Goal: Task Accomplishment & Management: Use online tool/utility

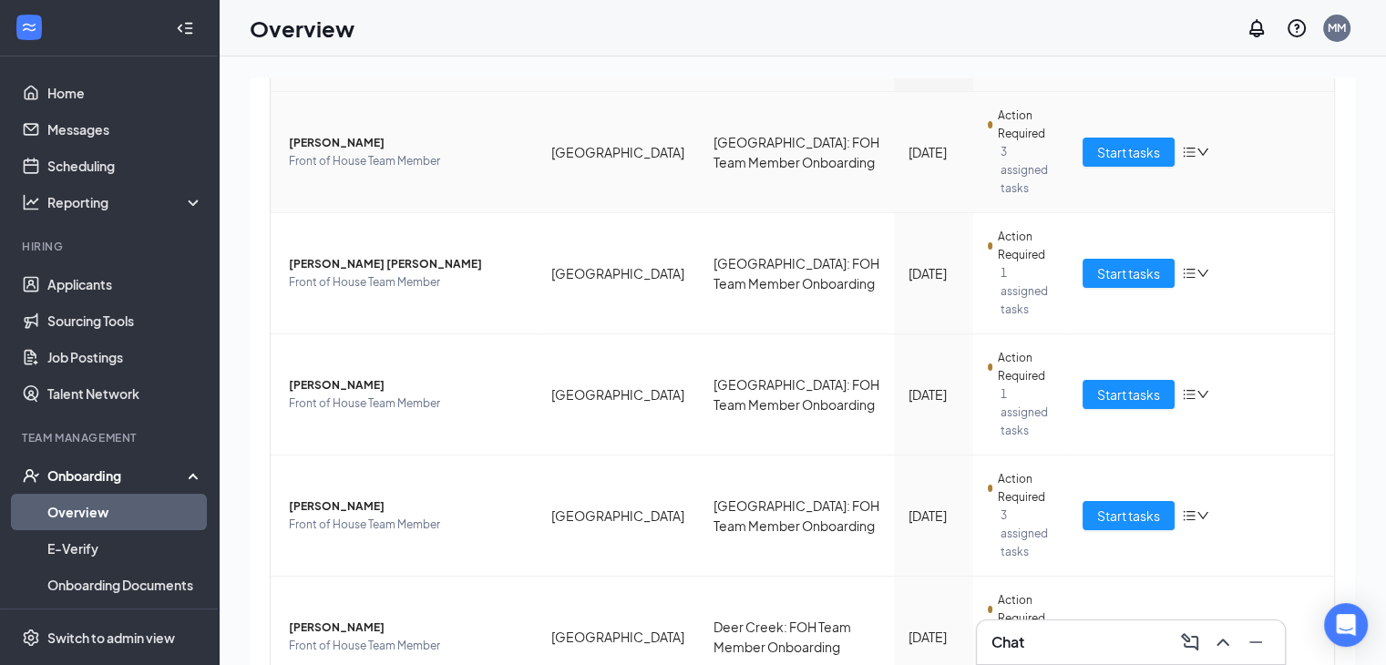
scroll to position [236, 0]
click at [1103, 384] on span "Start tasks" at bounding box center [1128, 394] width 63 height 20
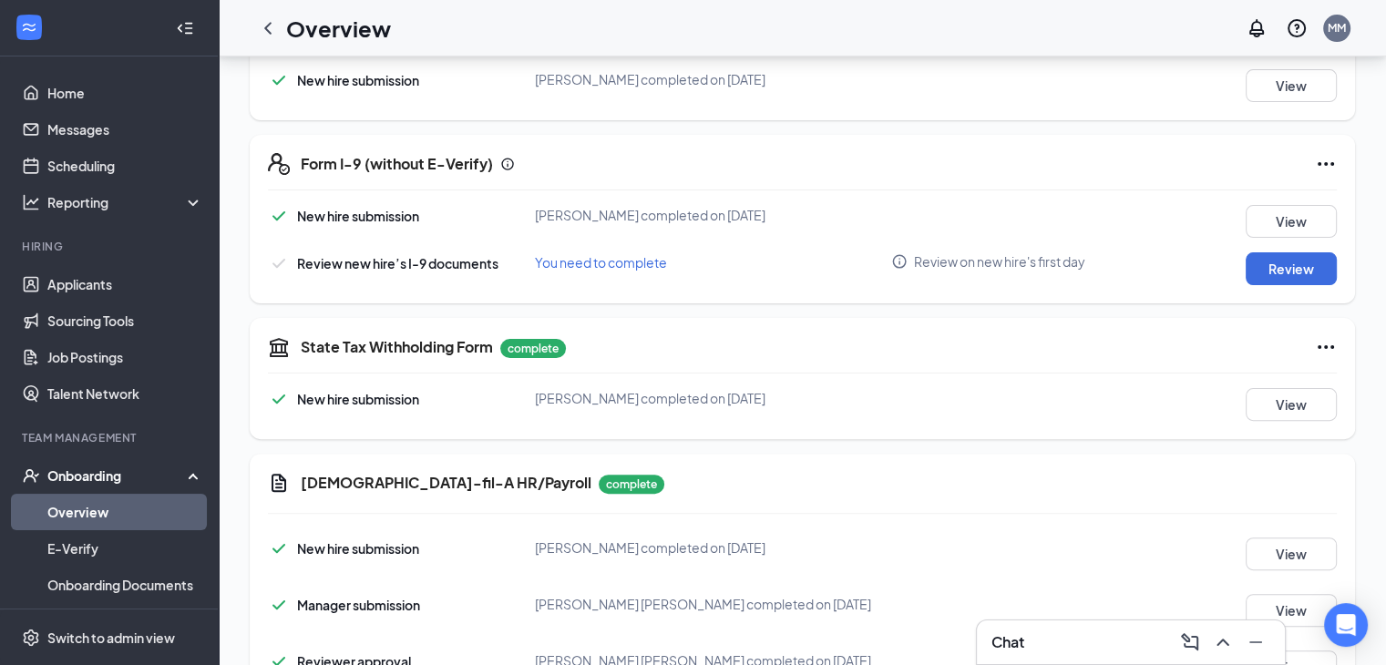
scroll to position [476, 0]
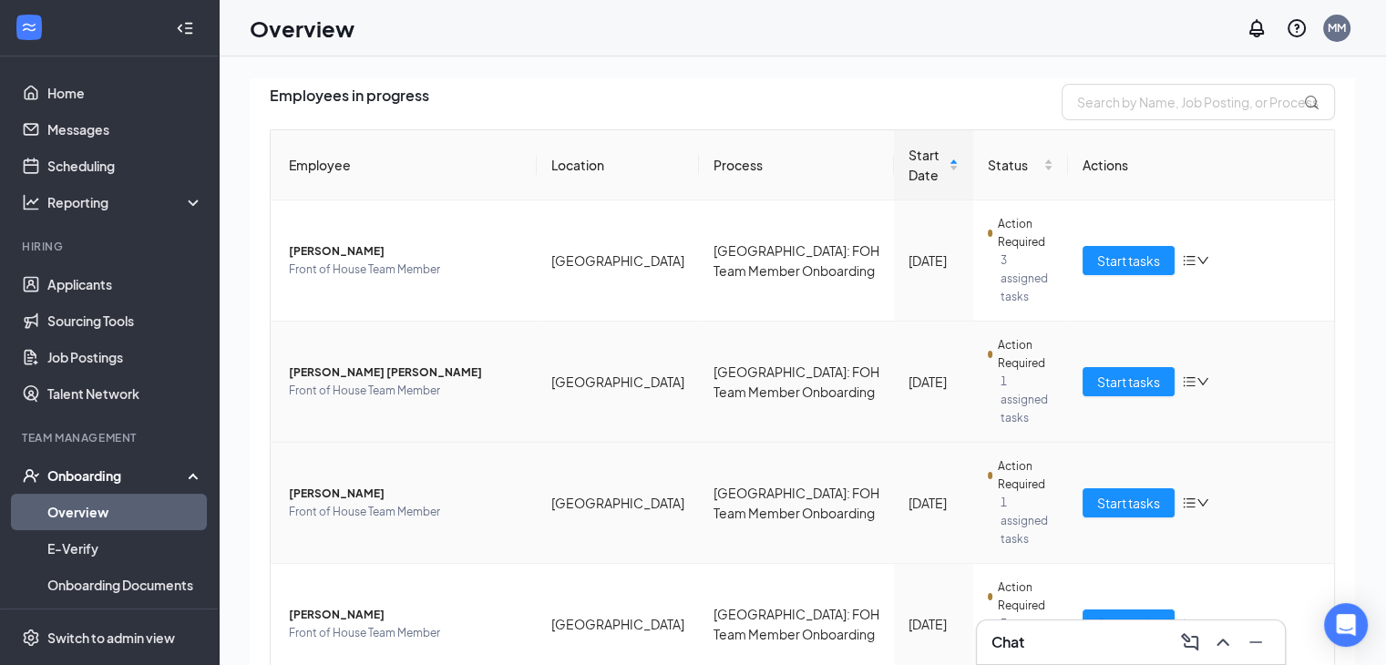
scroll to position [233, 0]
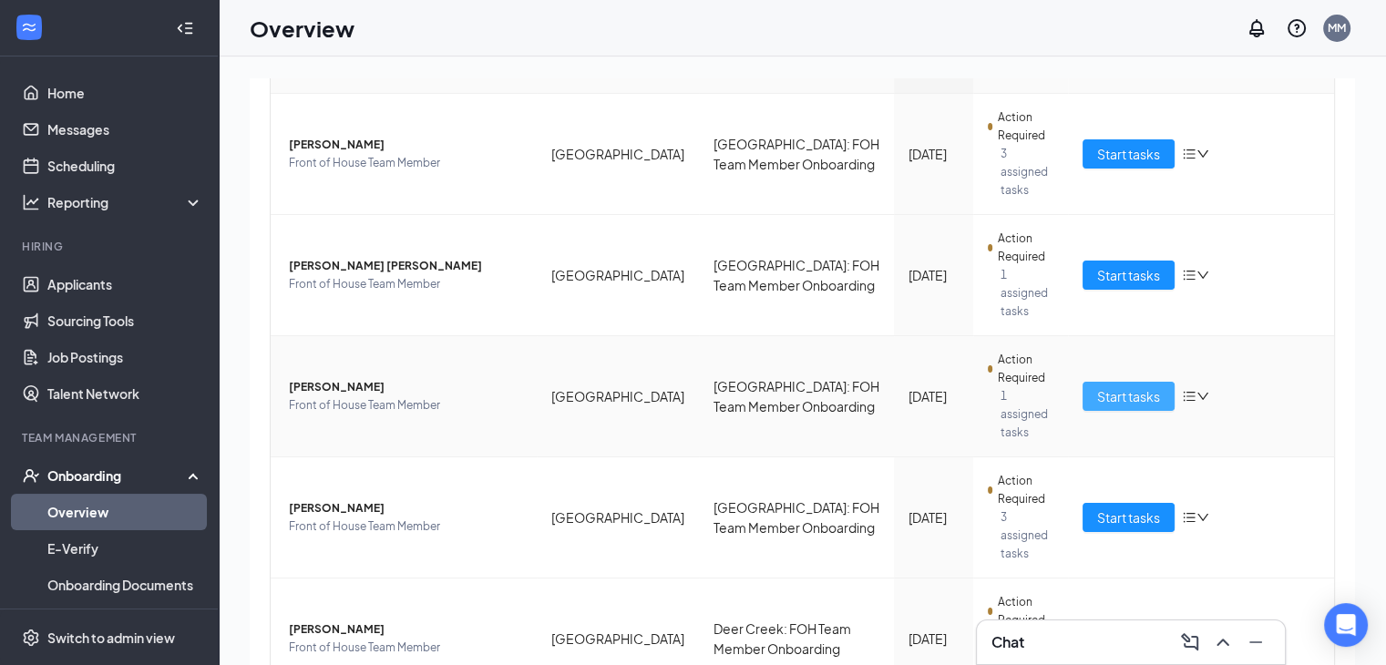
click at [1117, 386] on span "Start tasks" at bounding box center [1128, 396] width 63 height 20
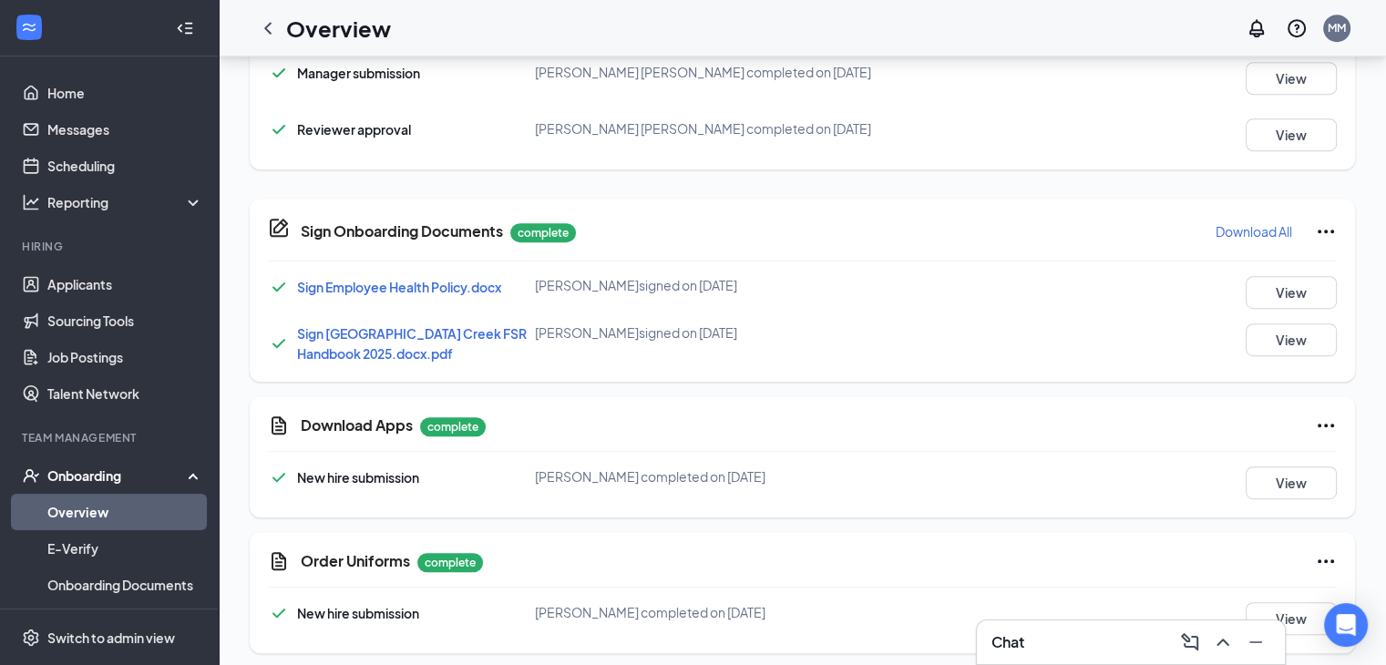
scroll to position [1154, 0]
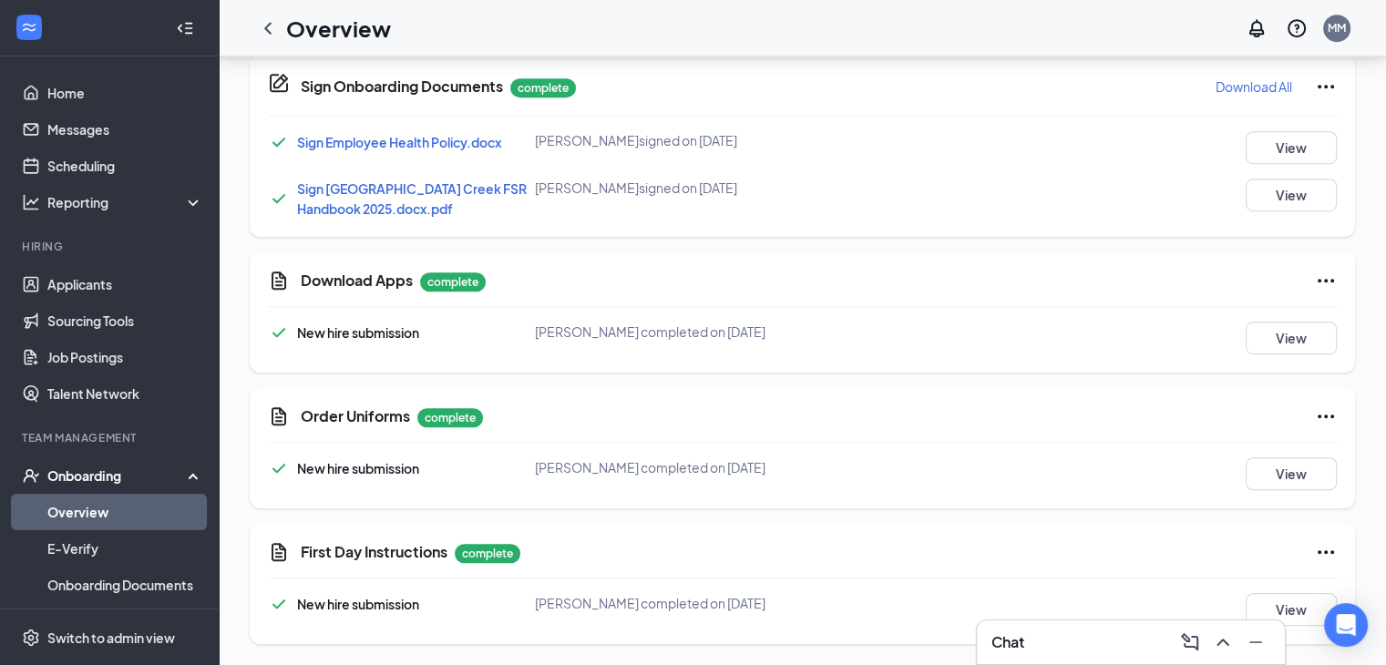
click at [386, 466] on span "New hire submission" at bounding box center [358, 468] width 122 height 16
click at [1252, 467] on button "View" at bounding box center [1291, 473] width 91 height 33
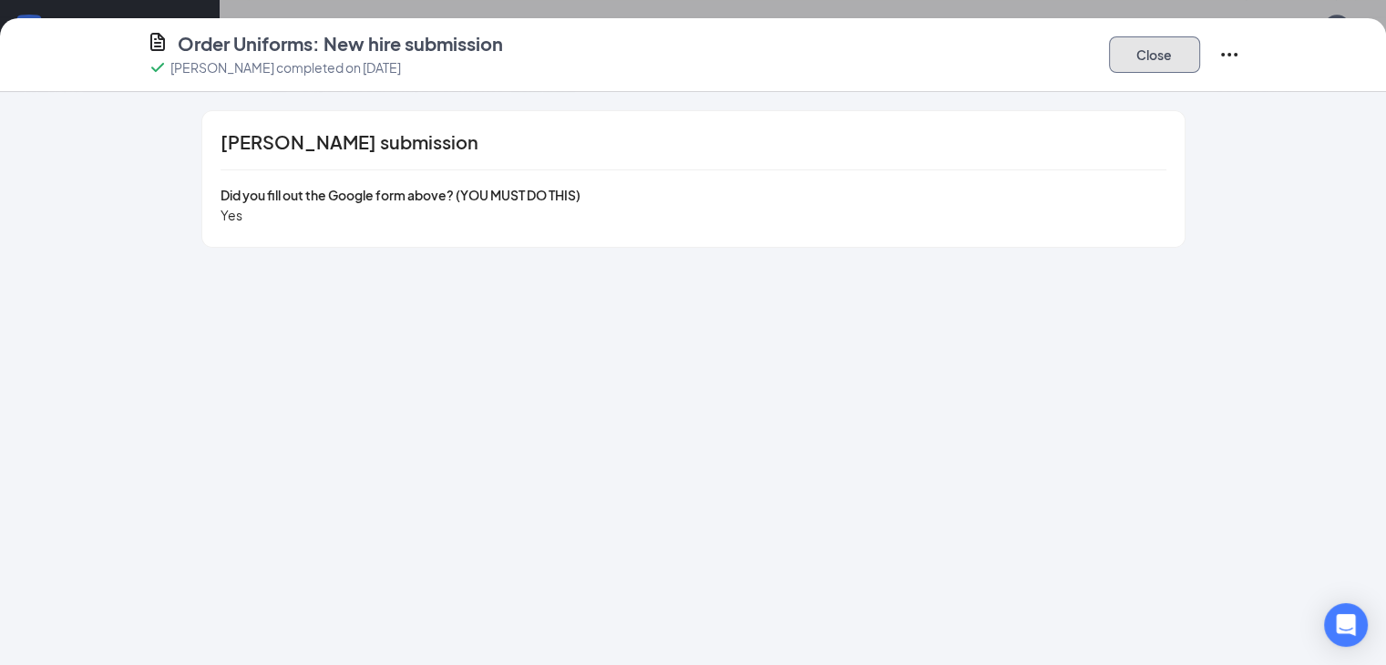
click at [1200, 57] on button "Close" at bounding box center [1154, 54] width 91 height 36
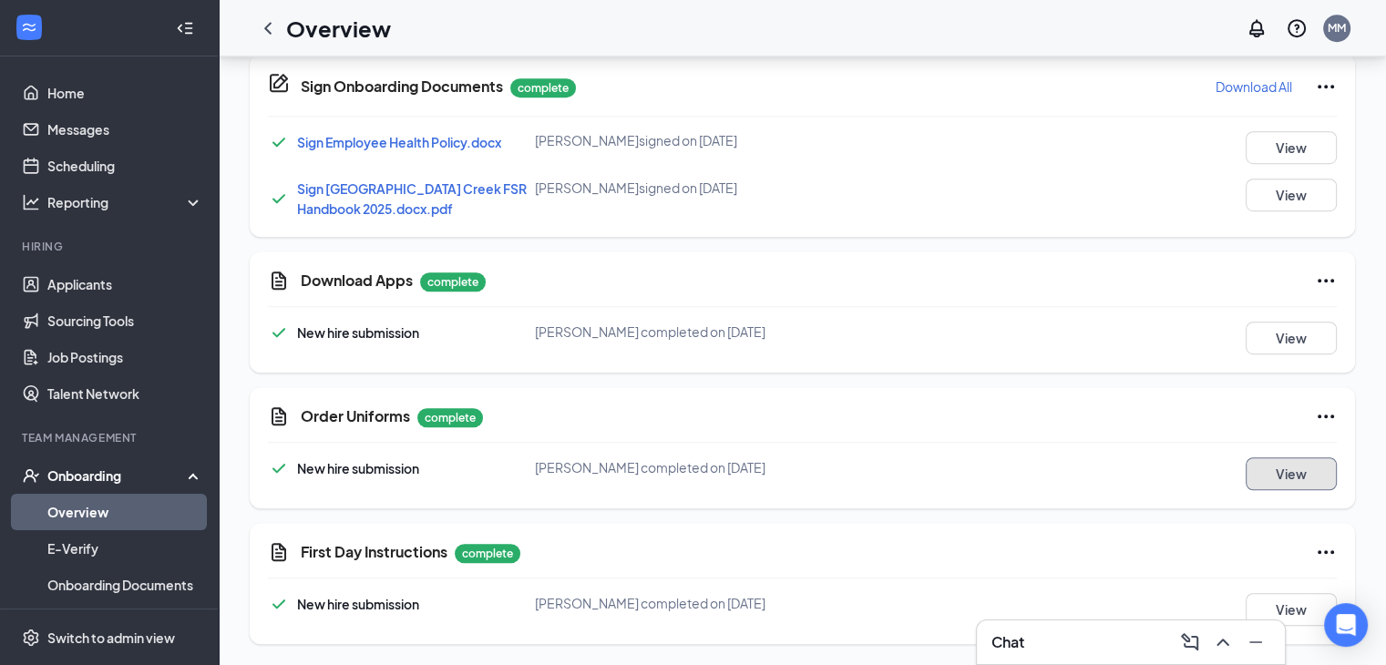
scroll to position [1113, 0]
